Goal: Find specific page/section: Find specific page/section

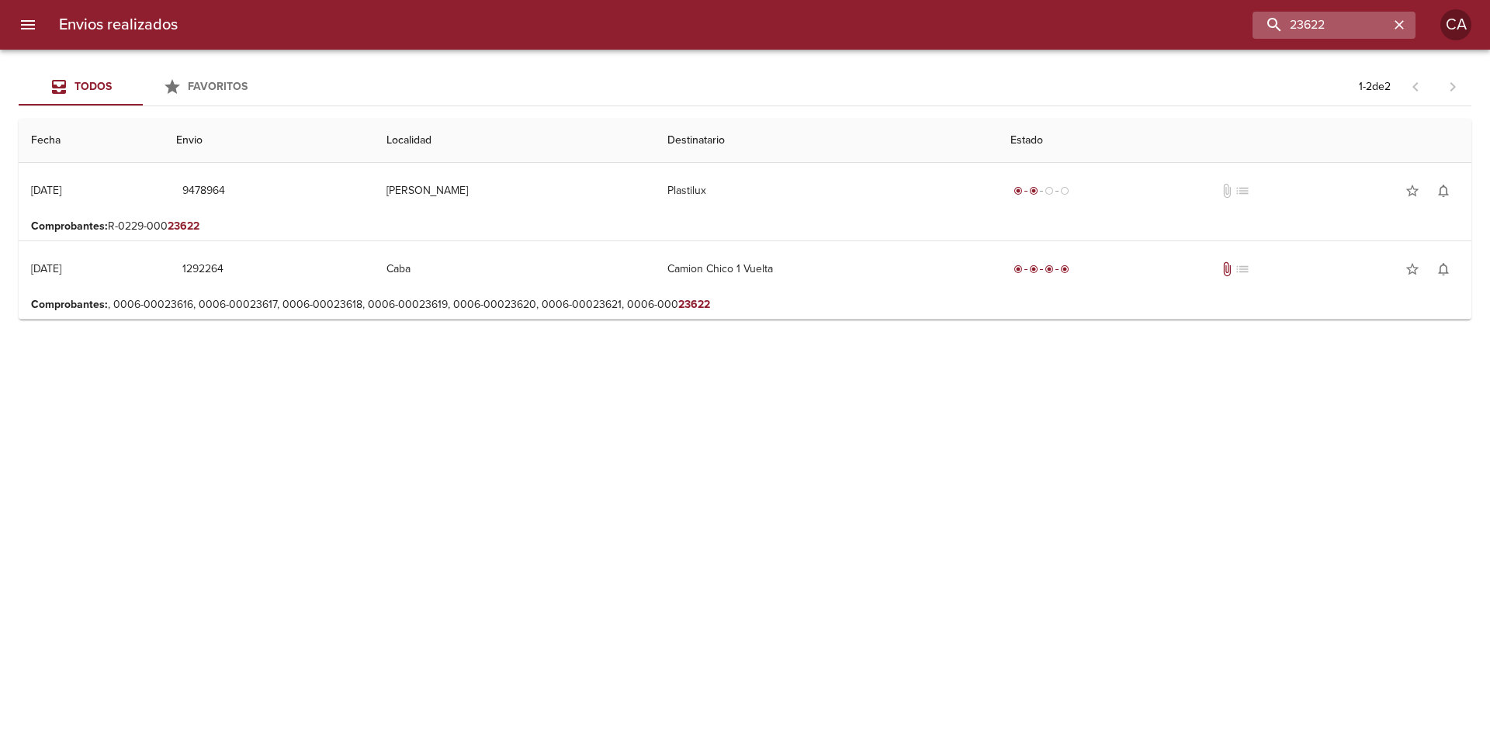
click at [1400, 24] on icon "button" at bounding box center [1399, 24] width 9 height 9
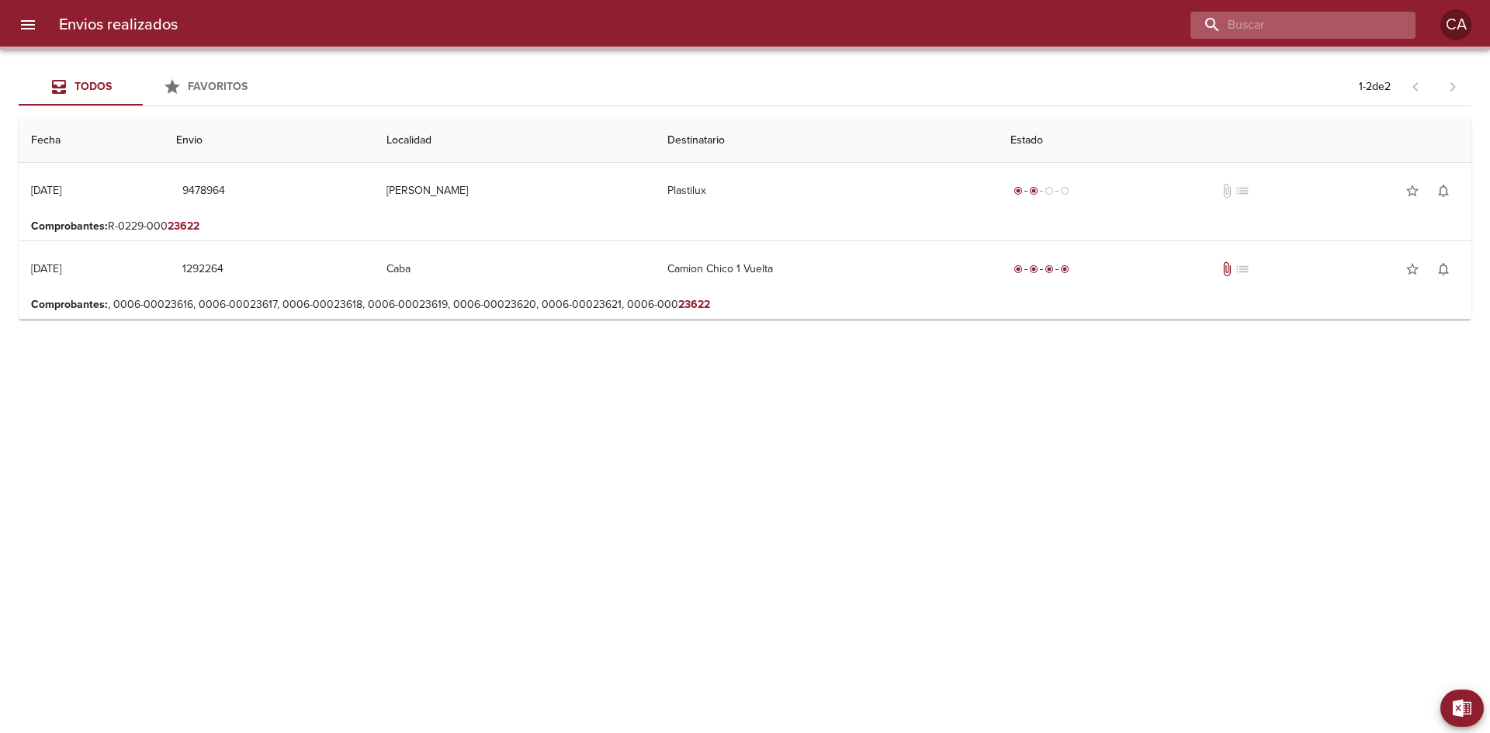
click at [1349, 24] on input "buscar" at bounding box center [1290, 25] width 199 height 27
paste input "[PERSON_NAME]"
type input "[PERSON_NAME]"
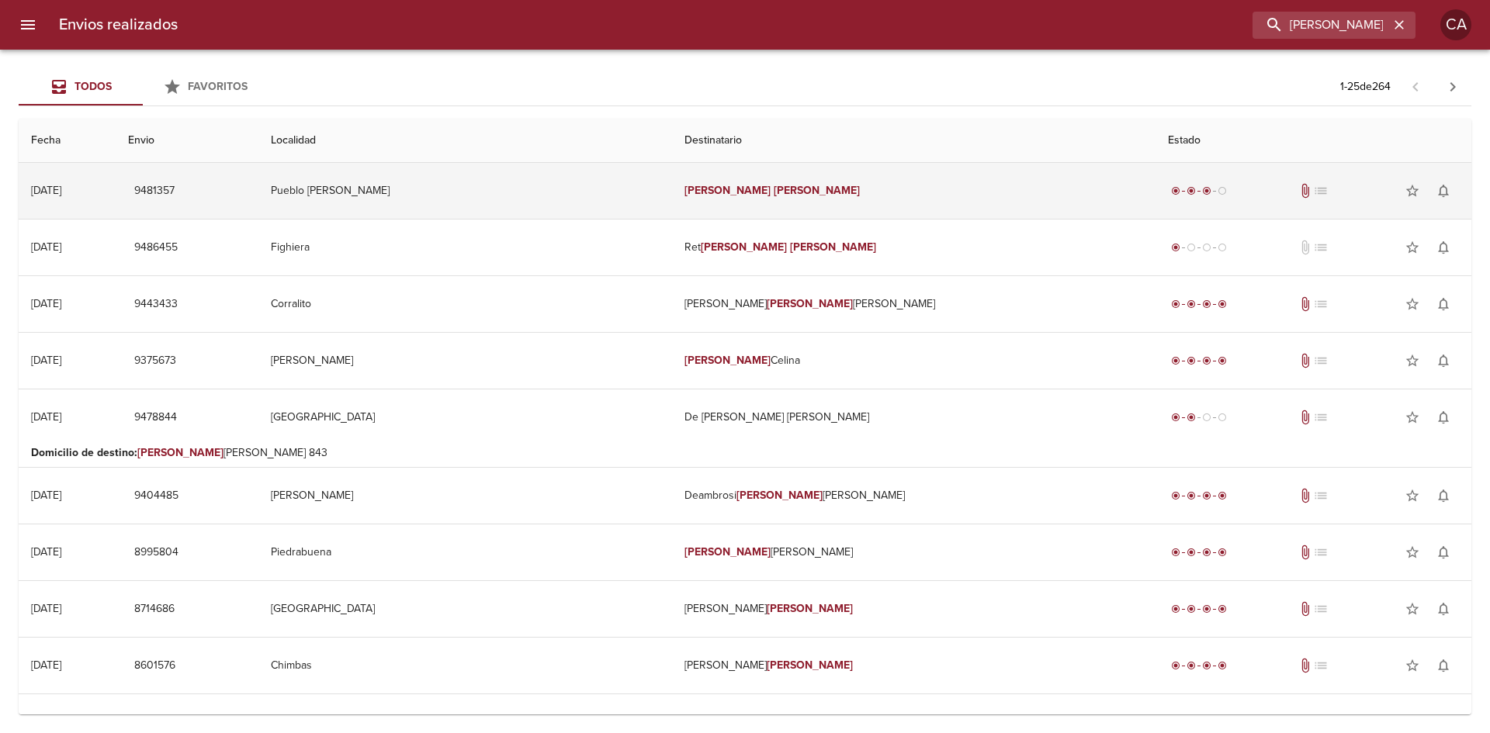
click at [778, 189] on td "[PERSON_NAME]" at bounding box center [913, 191] width 483 height 56
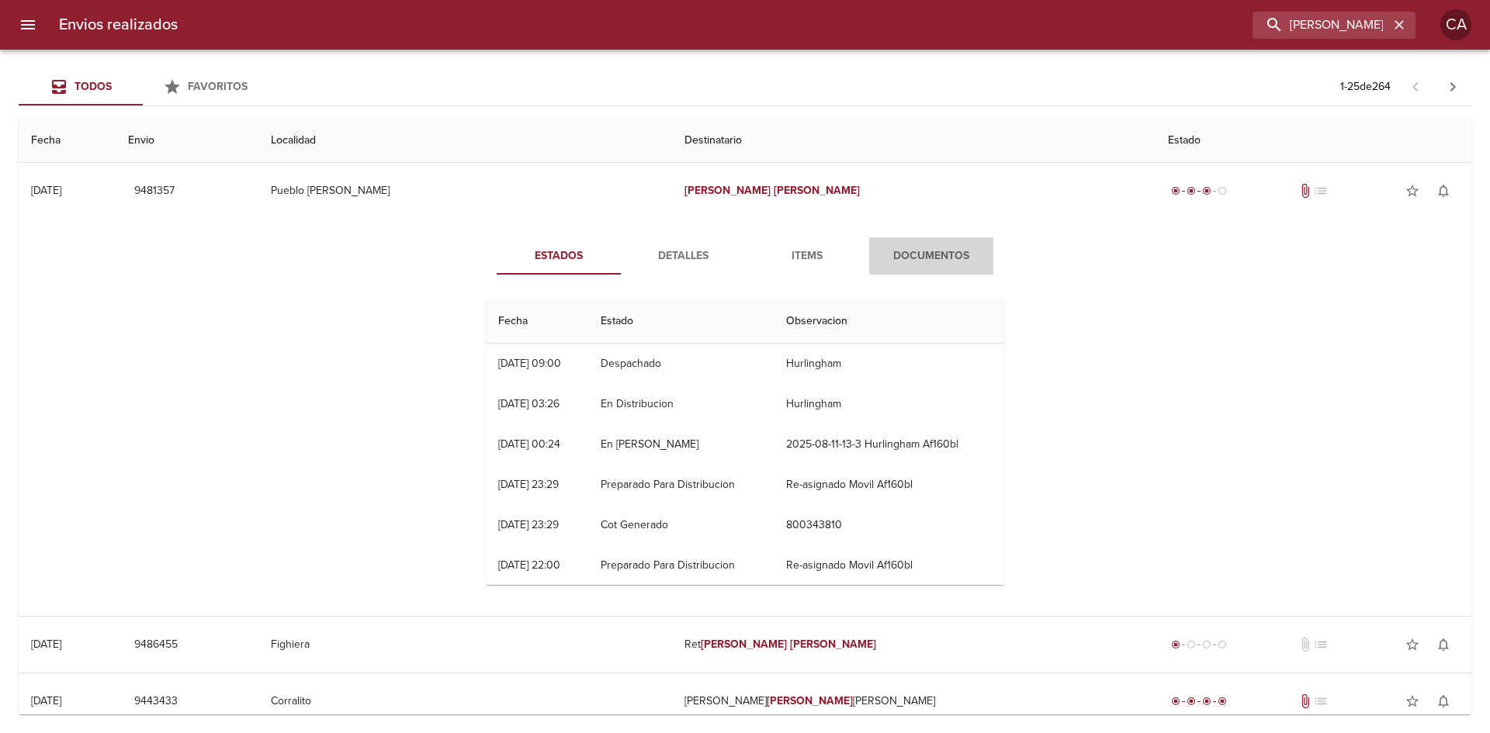
click at [912, 262] on span "Documentos" at bounding box center [932, 256] width 106 height 19
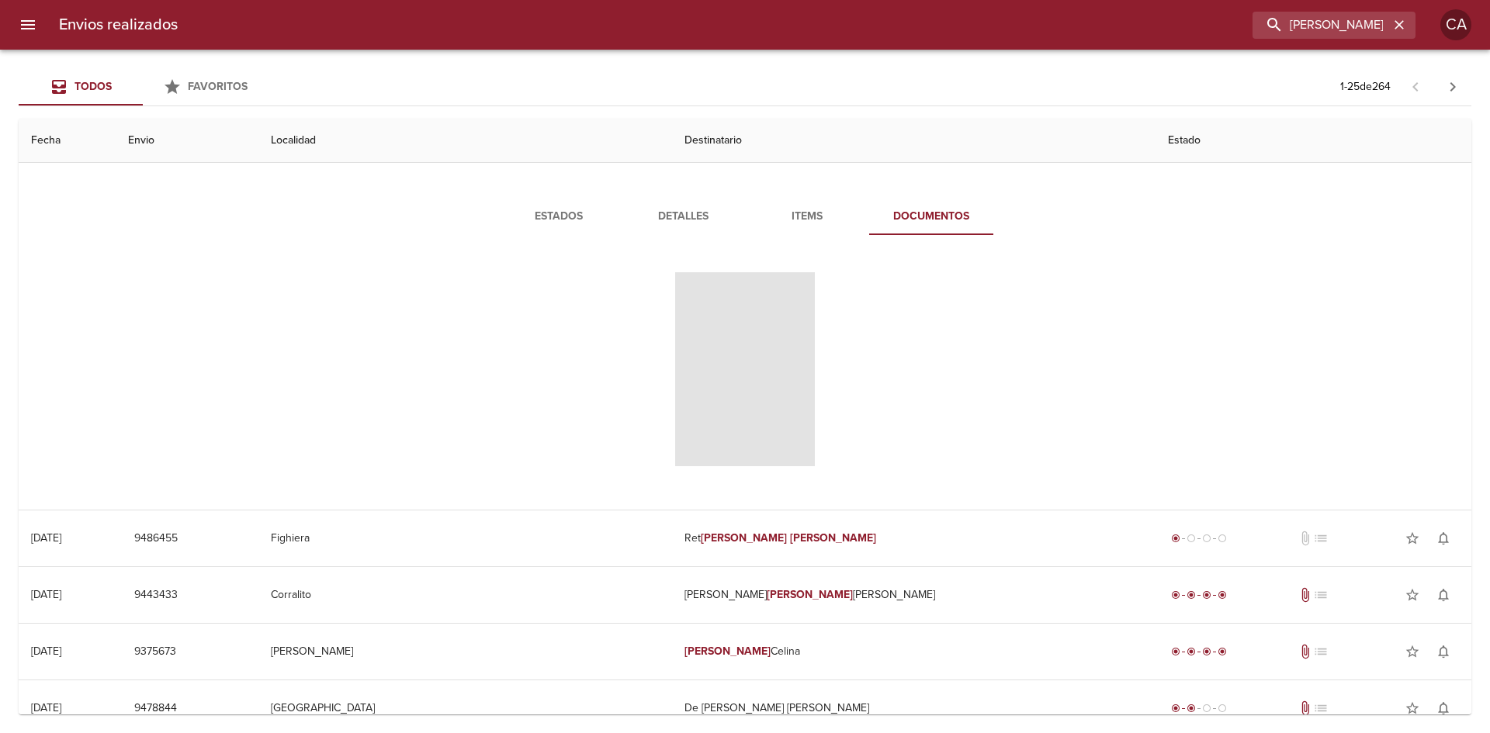
scroll to position [78, 0]
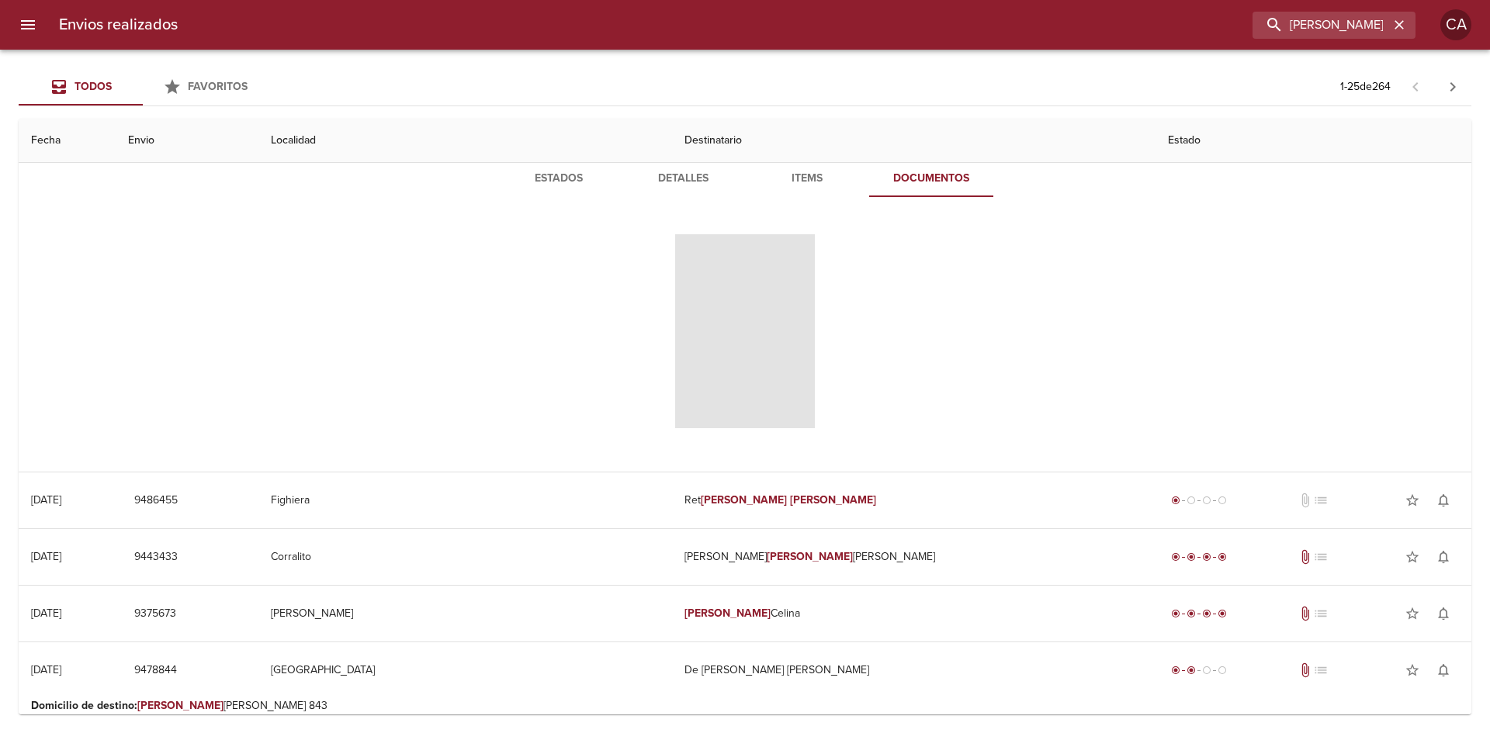
click at [740, 336] on span "Tabla de envíos del cliente" at bounding box center [745, 331] width 140 height 194
click at [725, 326] on span "Tabla de envíos del cliente" at bounding box center [745, 331] width 140 height 194
click at [744, 318] on span "Tabla de envíos del cliente" at bounding box center [745, 331] width 140 height 194
click at [758, 293] on span "Tabla de envíos del cliente" at bounding box center [745, 331] width 140 height 194
click at [733, 321] on span "Tabla de envíos del cliente" at bounding box center [745, 331] width 140 height 194
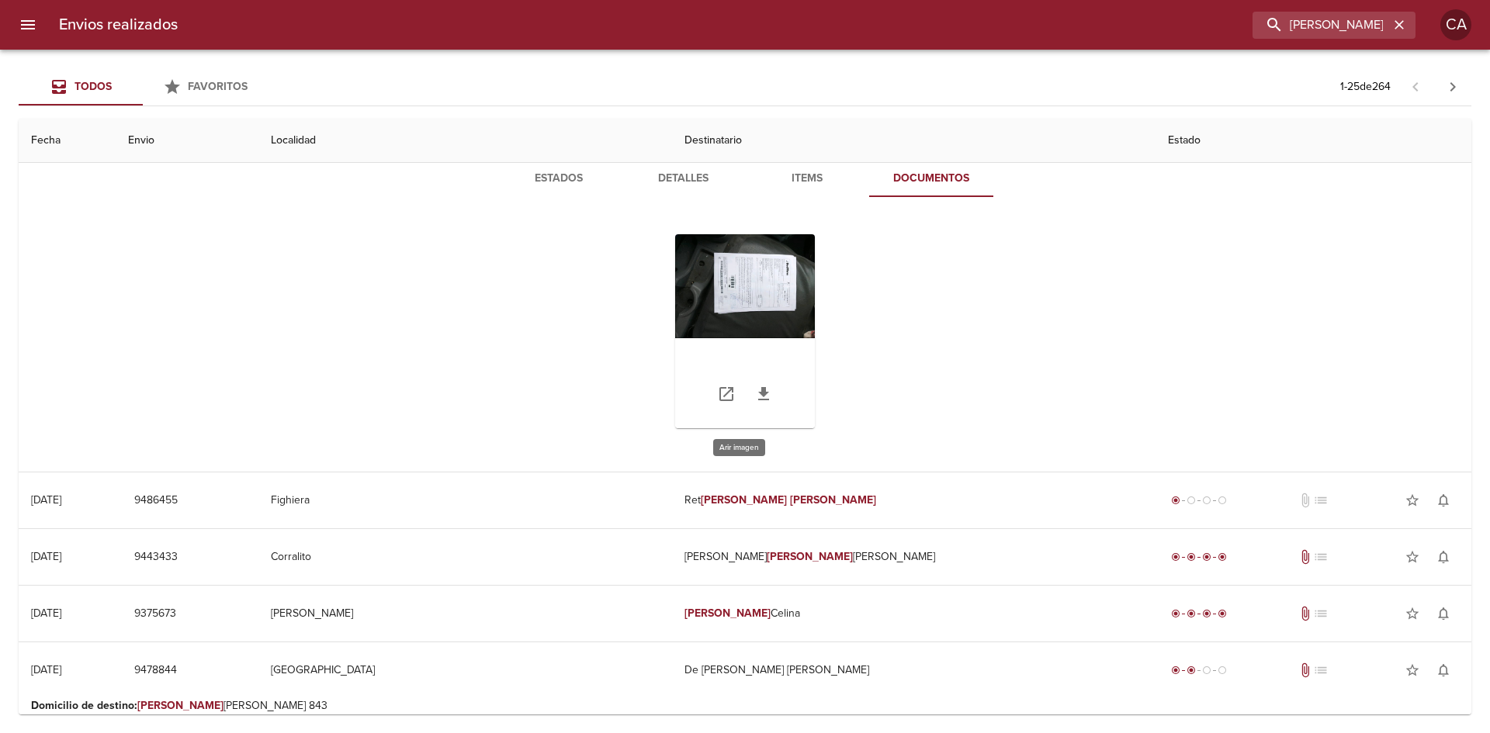
click at [775, 277] on div "Tabla de envíos del cliente" at bounding box center [745, 331] width 140 height 194
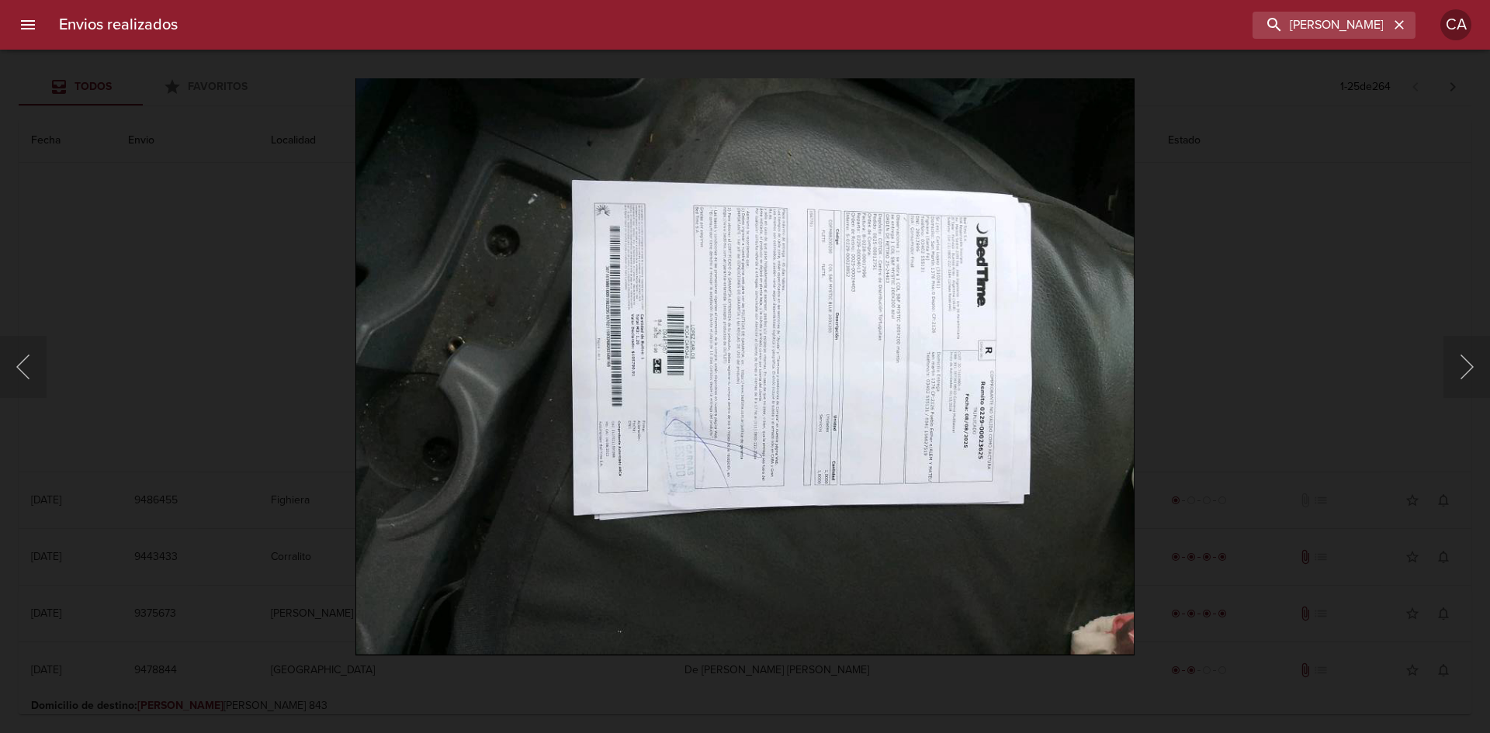
click at [744, 294] on img "Lightbox" at bounding box center [744, 367] width 779 height 578
click at [934, 301] on img "Lightbox" at bounding box center [744, 367] width 779 height 578
click at [612, 354] on img "Lightbox" at bounding box center [744, 367] width 779 height 578
click at [1402, 25] on icon "button" at bounding box center [1400, 25] width 16 height 16
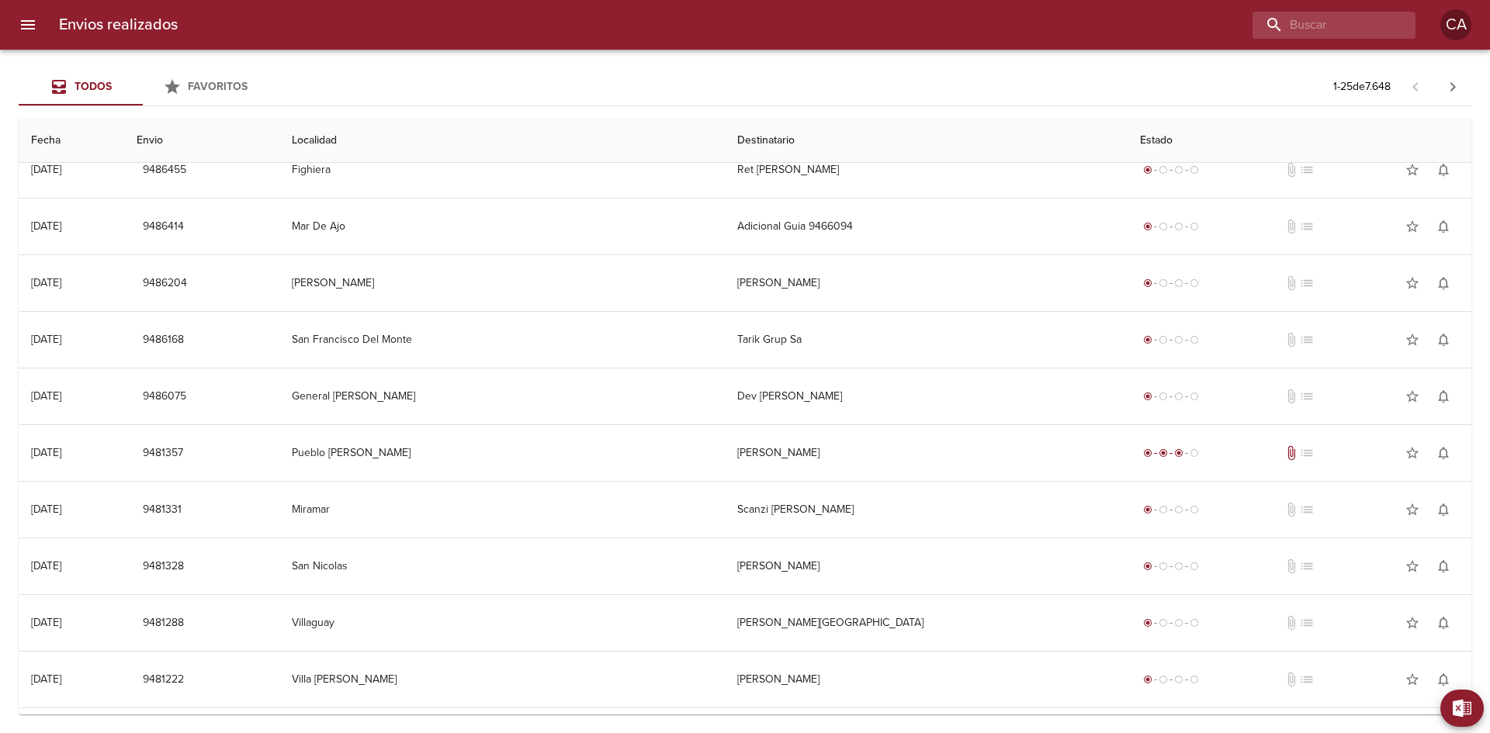
scroll to position [0, 0]
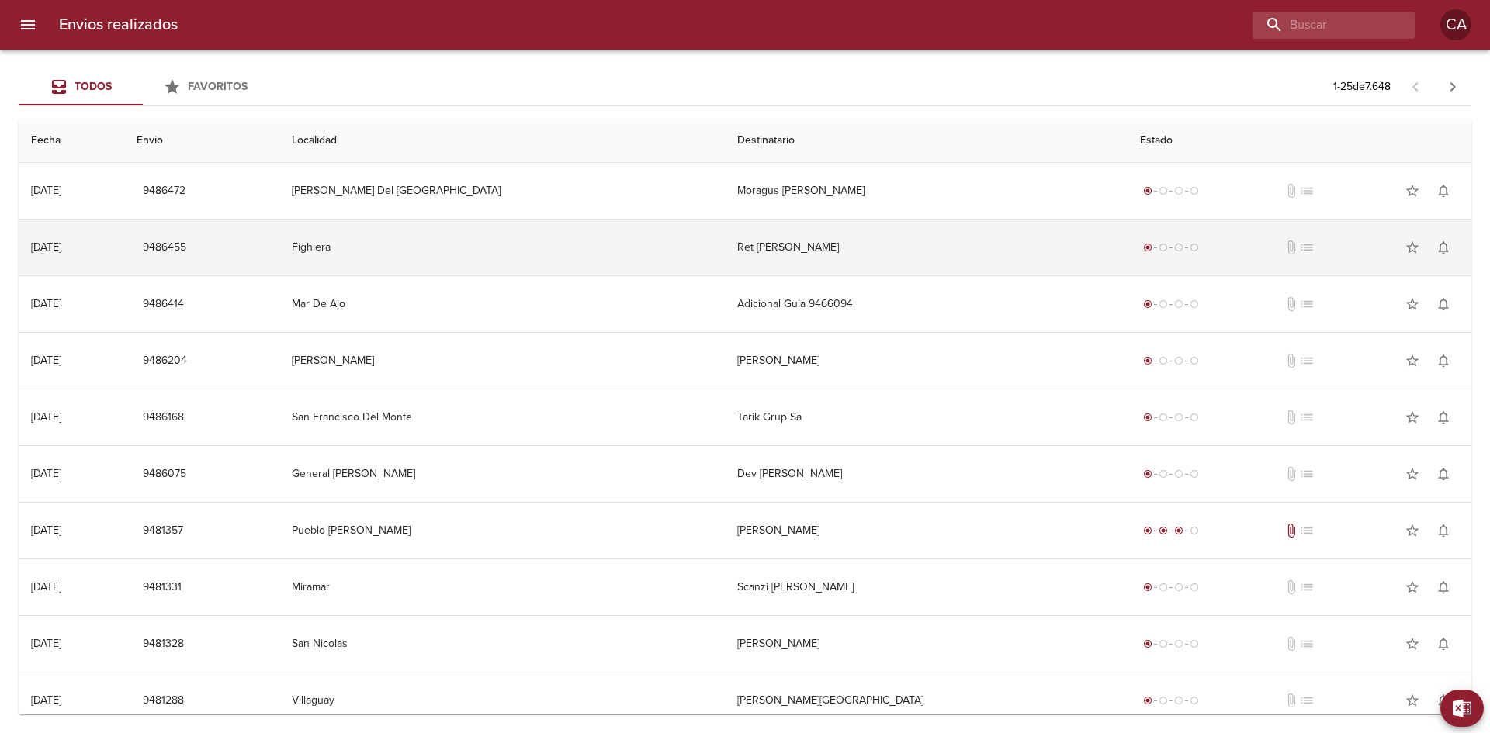
click at [948, 255] on td "Ret [PERSON_NAME]" at bounding box center [926, 248] width 403 height 56
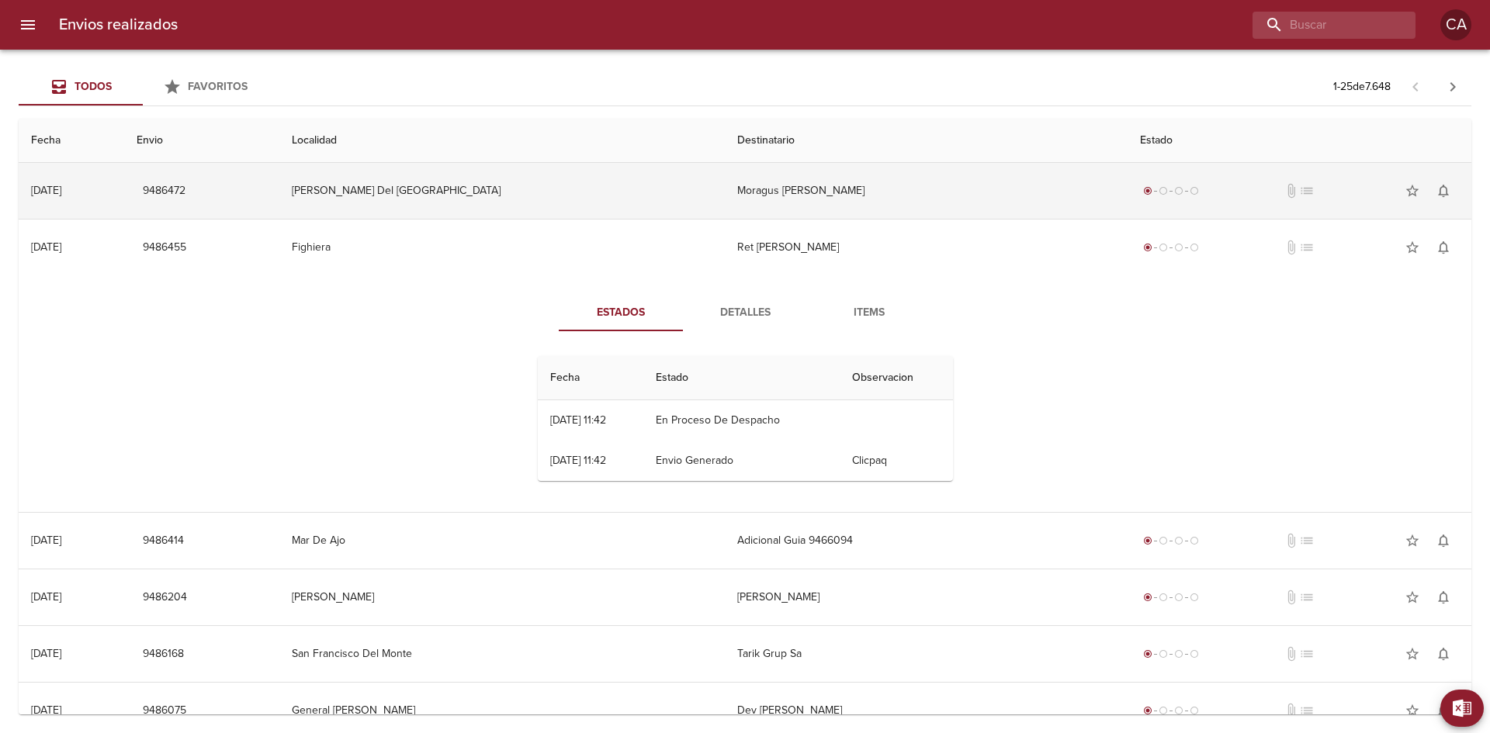
click at [801, 192] on td "Moragus [PERSON_NAME]" at bounding box center [926, 191] width 403 height 56
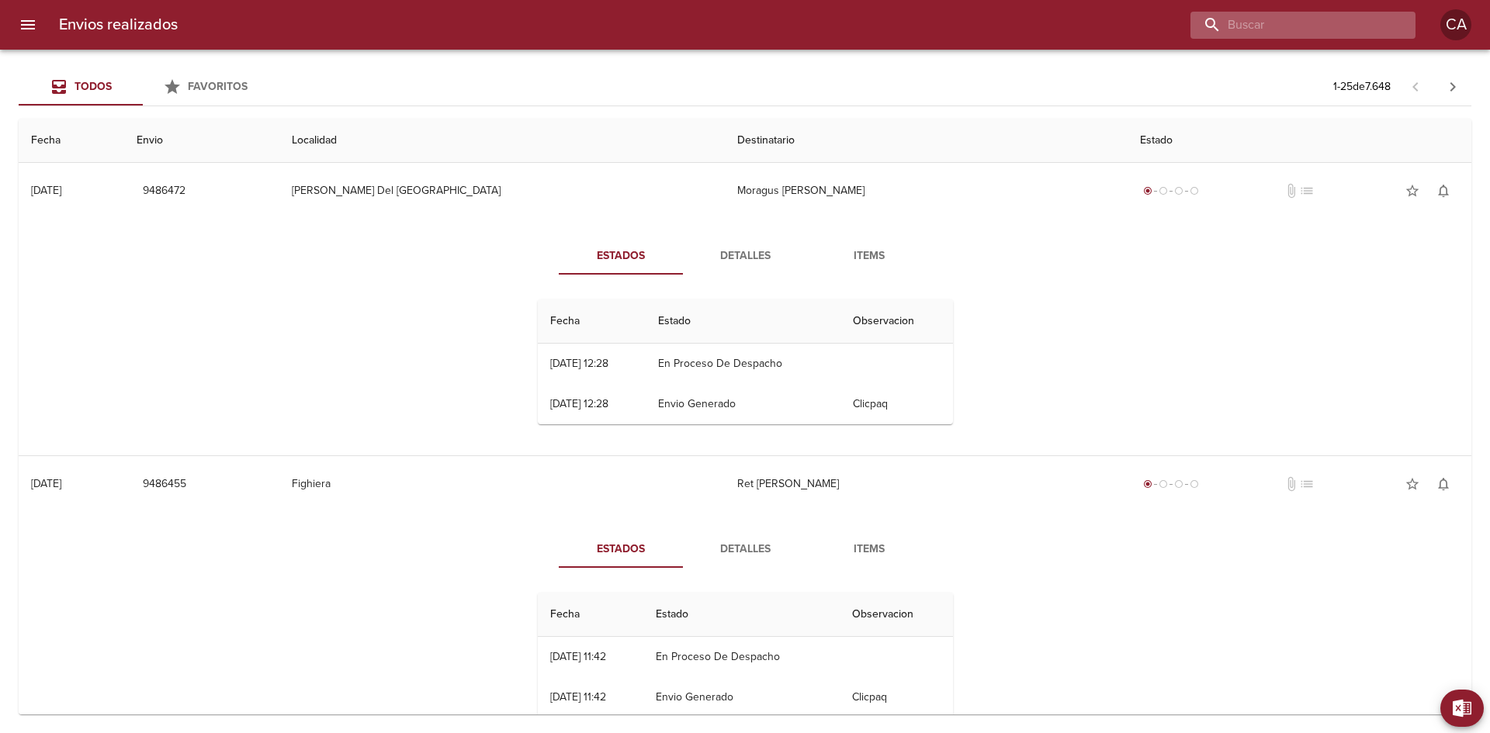
click at [1325, 23] on input "buscar" at bounding box center [1290, 25] width 199 height 27
paste input "[PERSON_NAME]"
type input "[PERSON_NAME]"
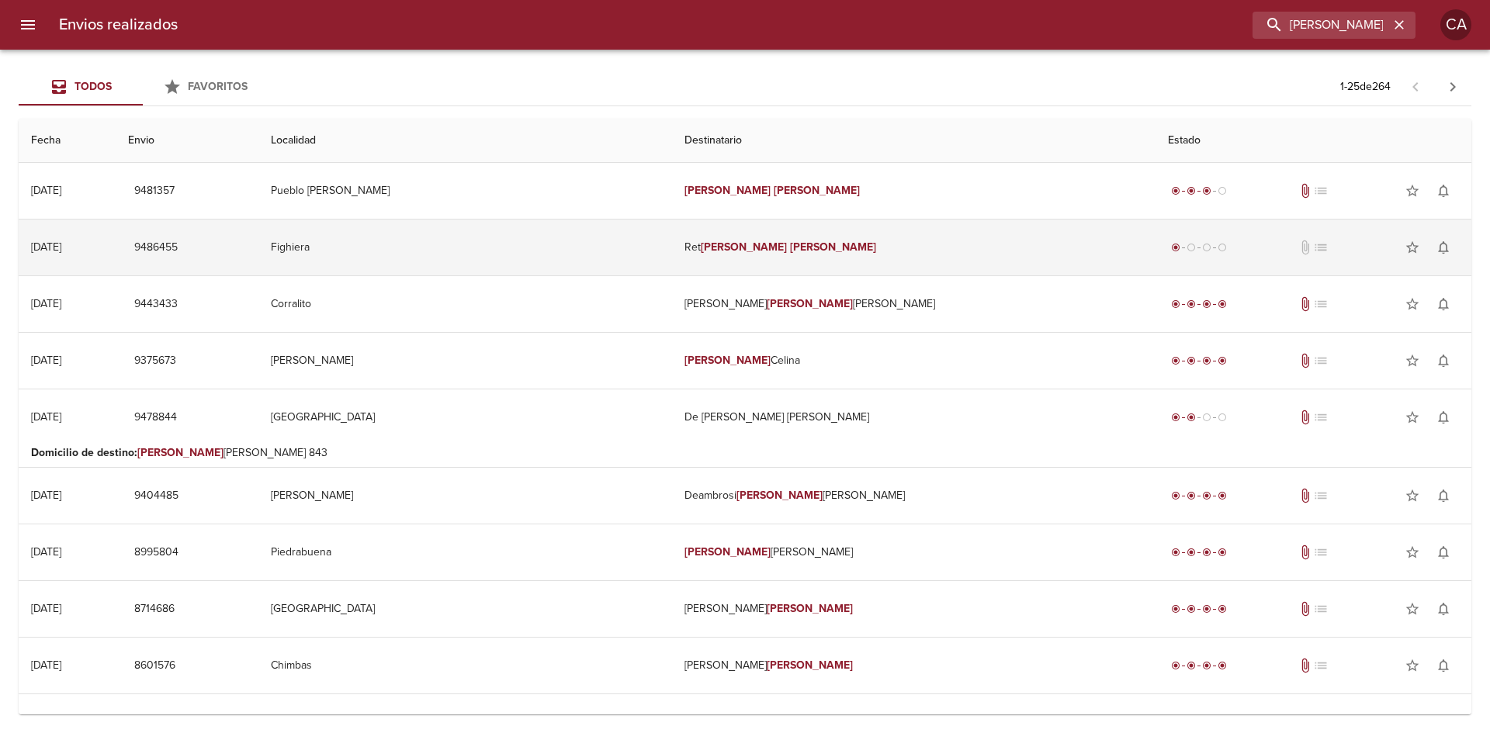
click at [936, 236] on td "Ret [PERSON_NAME]" at bounding box center [913, 248] width 483 height 56
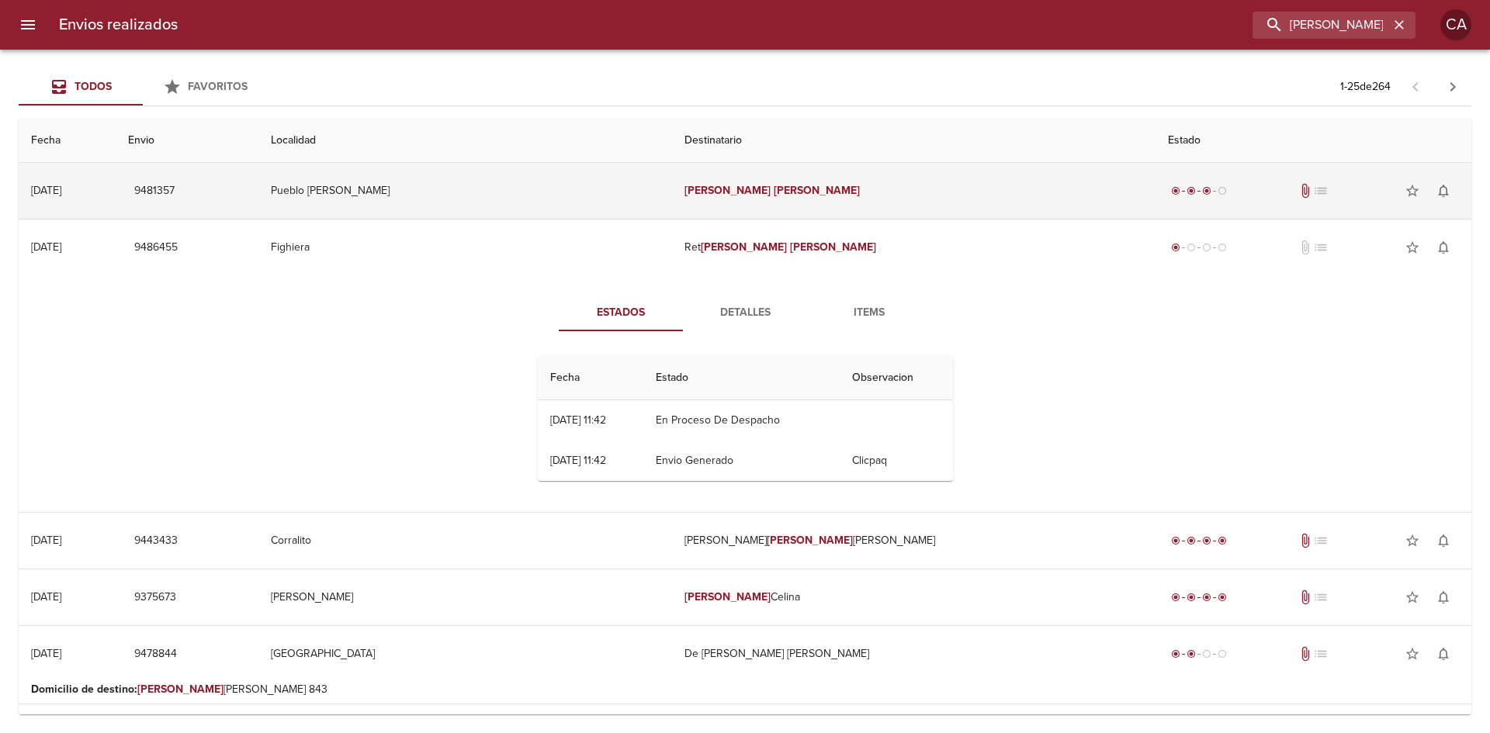
click at [813, 189] on td "[PERSON_NAME]" at bounding box center [913, 191] width 483 height 56
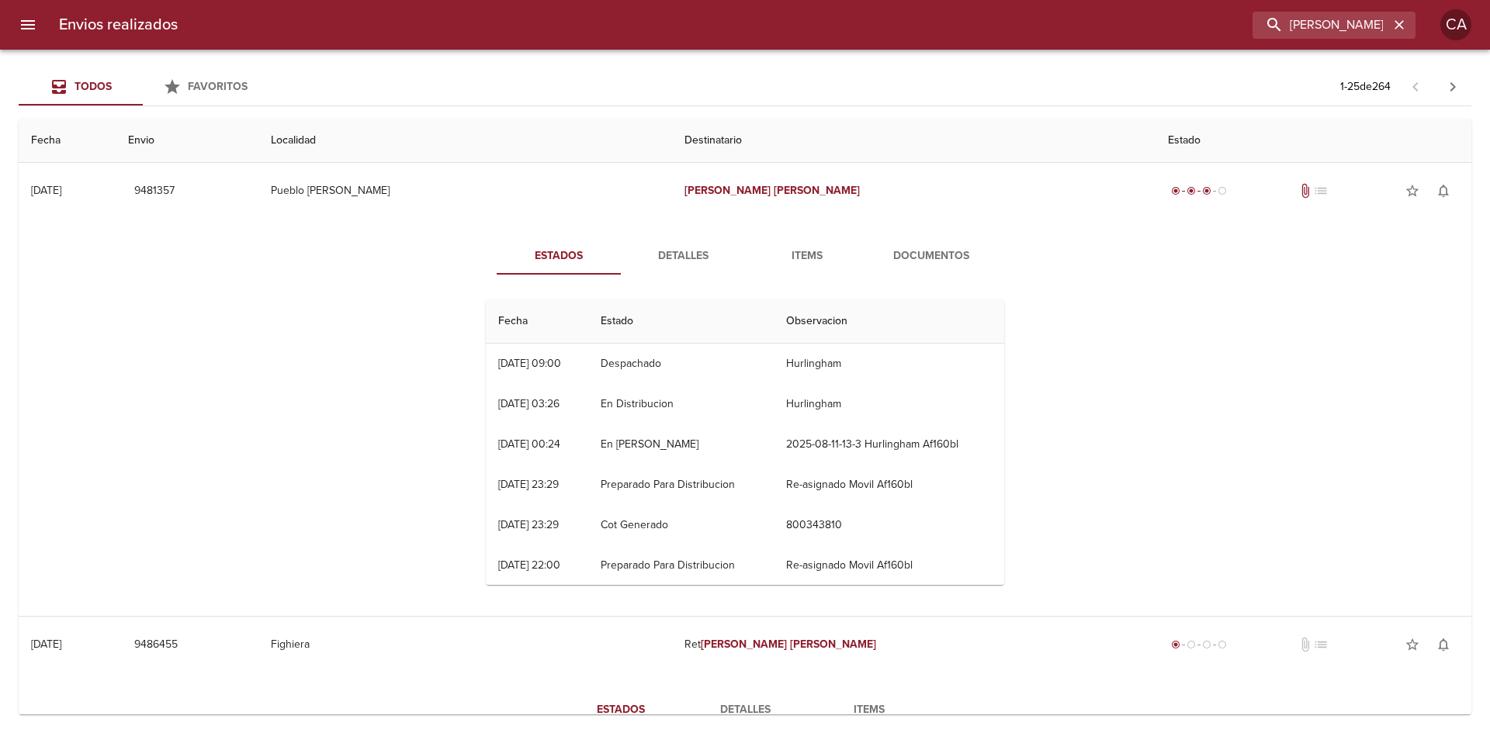
click at [925, 251] on span "Documentos" at bounding box center [932, 256] width 106 height 19
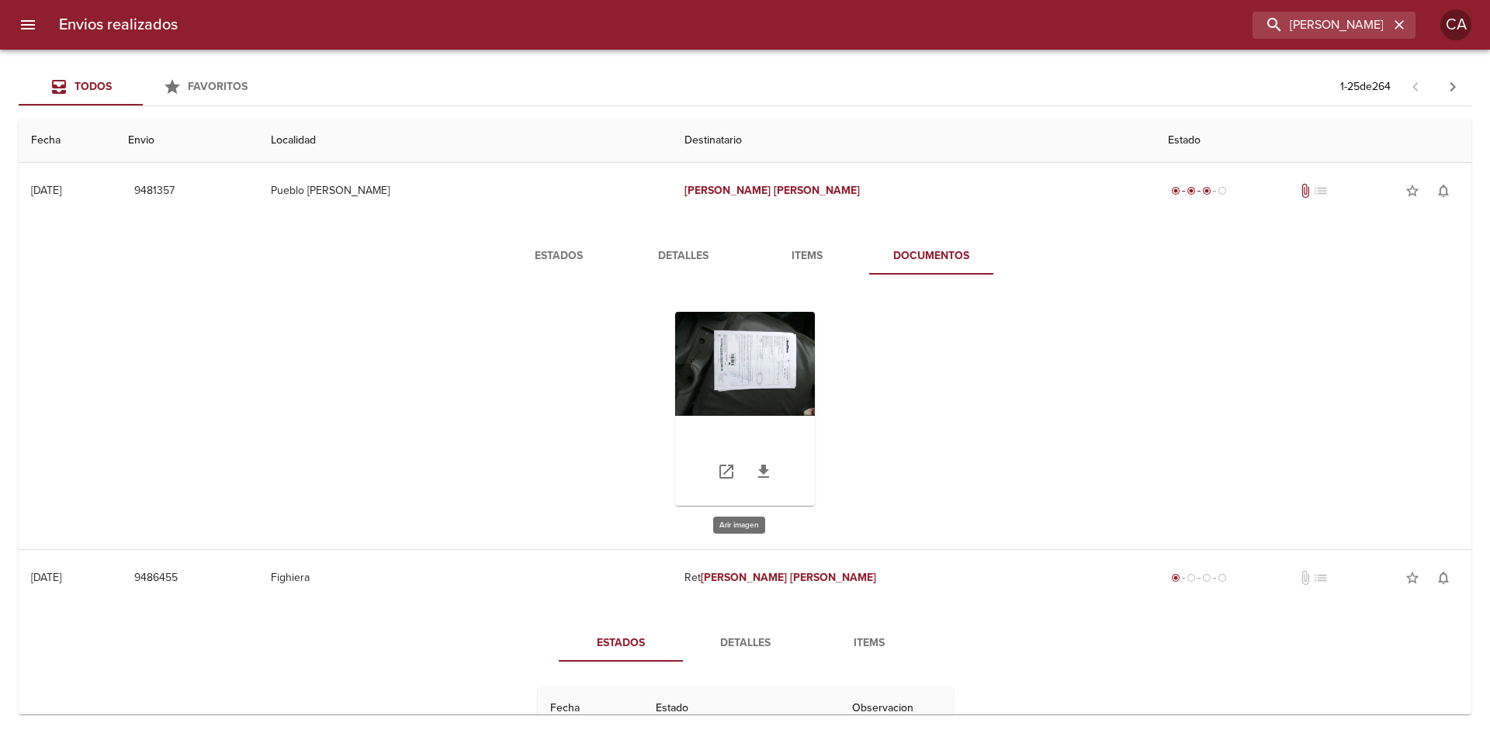
click at [759, 385] on div "Tabla de envíos del cliente" at bounding box center [745, 409] width 140 height 194
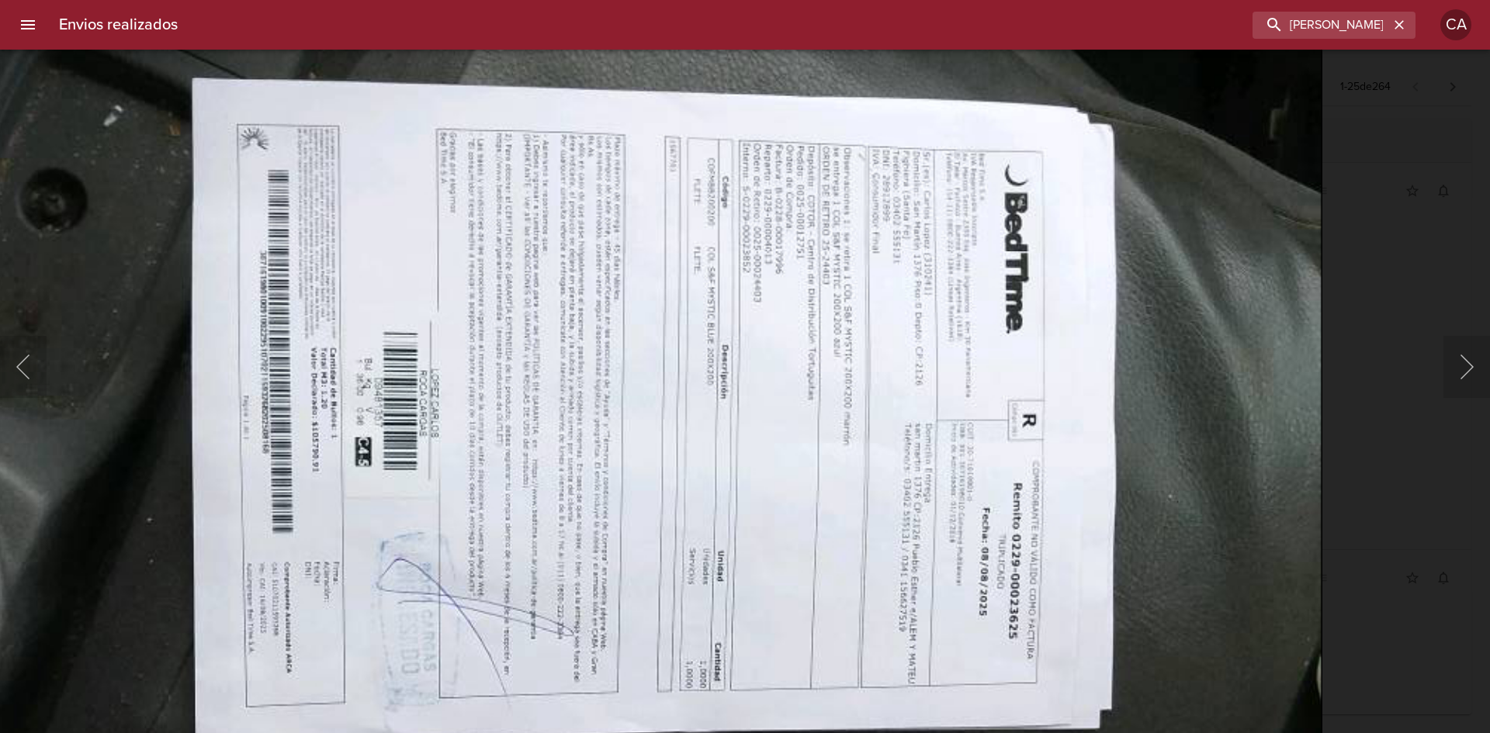
click at [951, 387] on img "Lightbox" at bounding box center [539, 454] width 1565 height 1162
